Goal: Task Accomplishment & Management: Complete application form

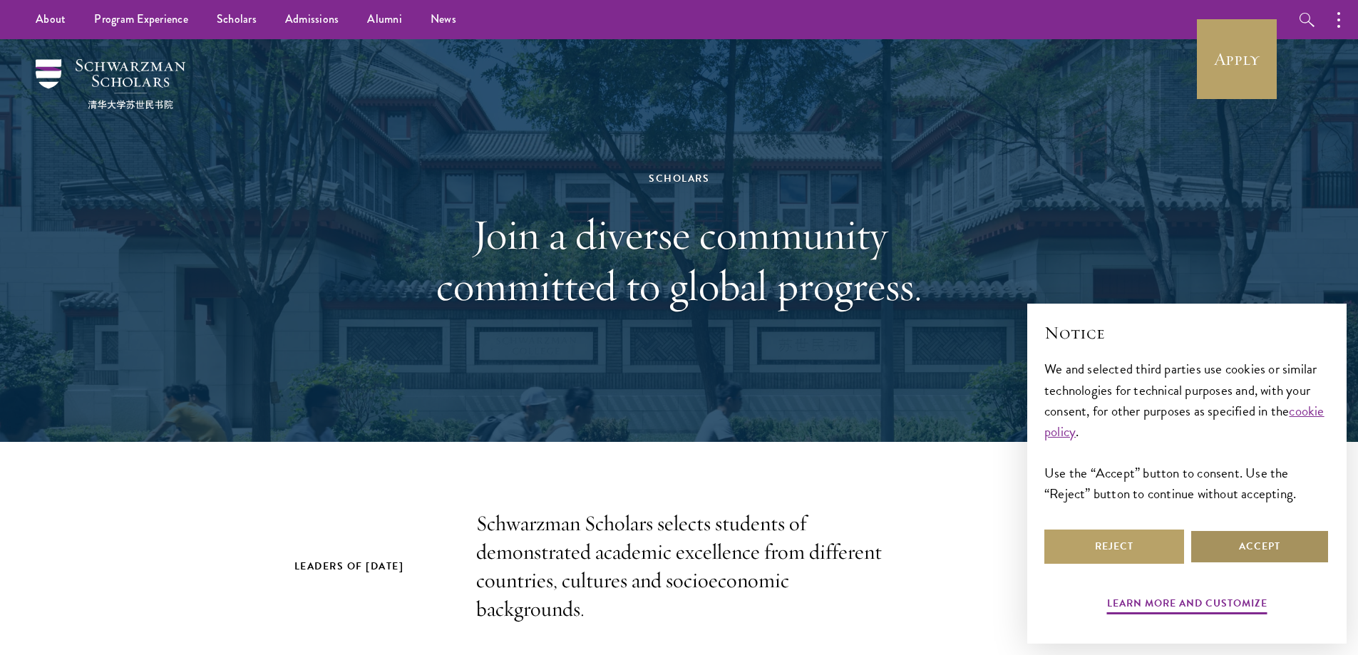
click at [1214, 543] on button "Accept" at bounding box center [1260, 547] width 140 height 34
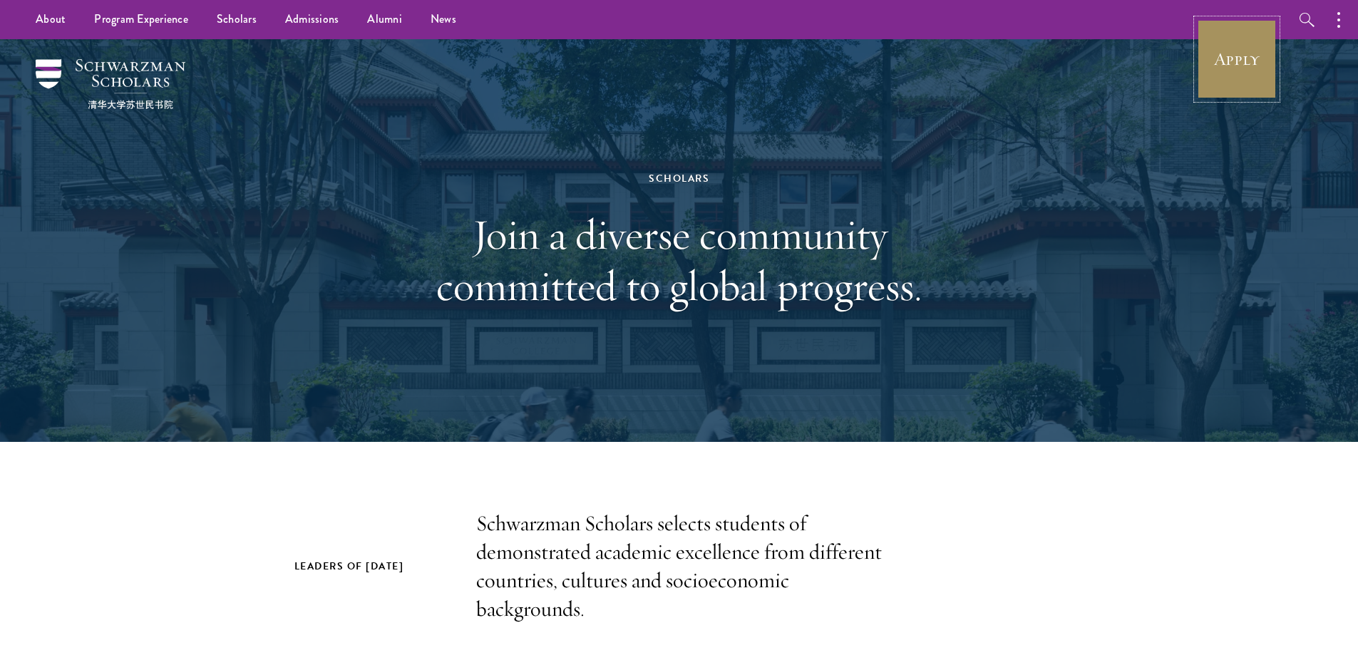
click at [1243, 43] on link "Apply" at bounding box center [1237, 59] width 80 height 80
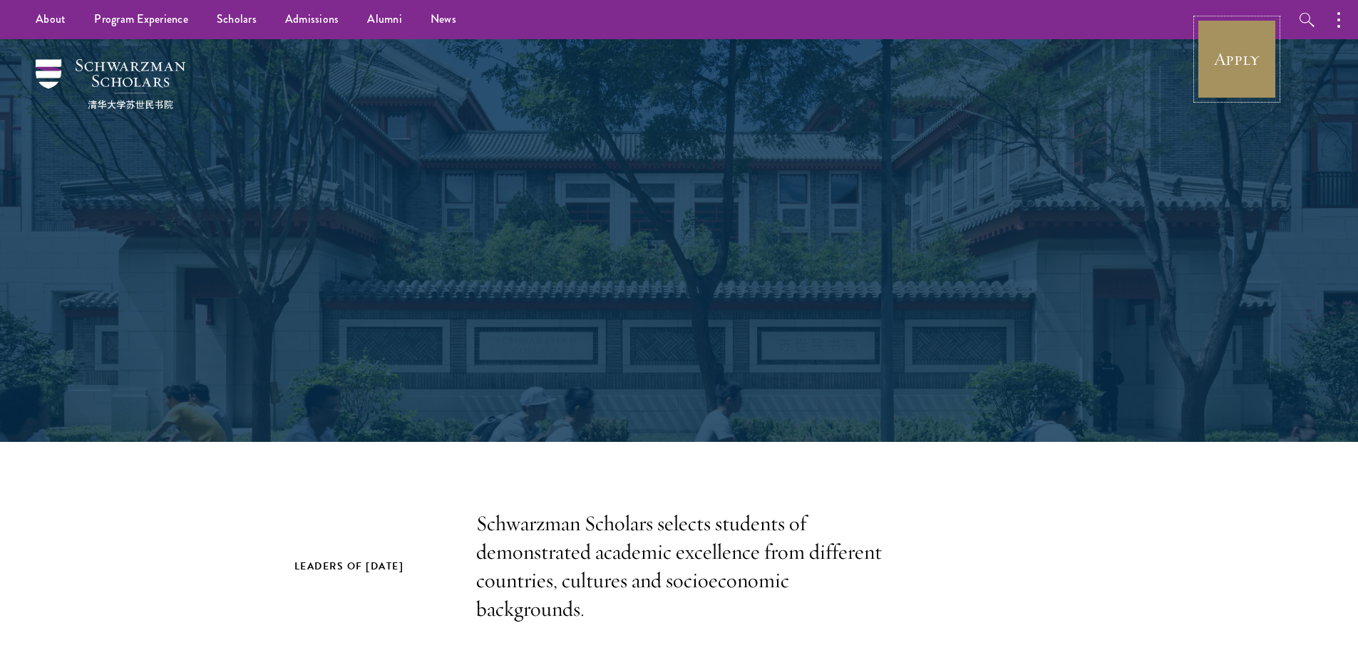
click at [1256, 58] on link "Apply" at bounding box center [1237, 59] width 80 height 80
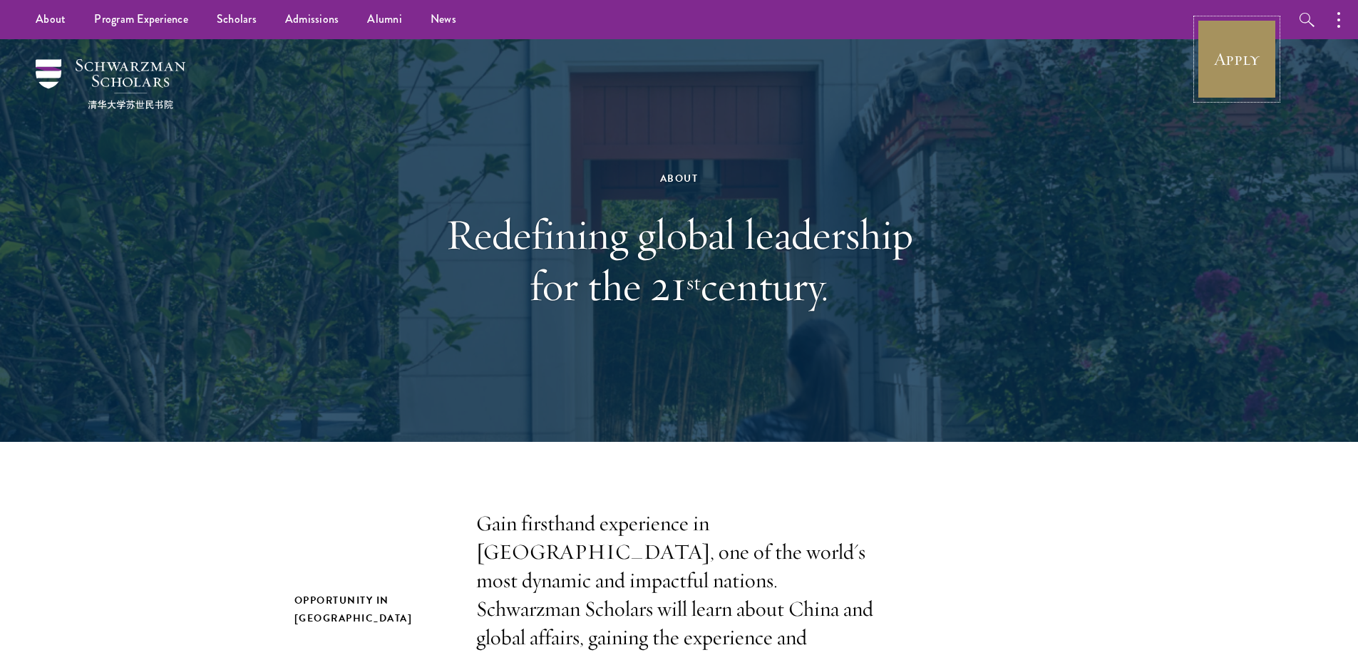
click at [1242, 58] on link "Apply" at bounding box center [1237, 59] width 80 height 80
